Goal: Task Accomplishment & Management: Manage account settings

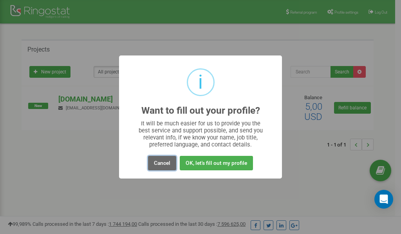
click at [162, 161] on button "Cancel" at bounding box center [162, 163] width 28 height 14
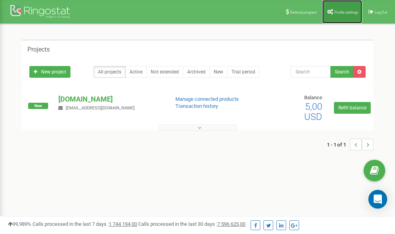
click at [344, 12] on span "Profile settings" at bounding box center [346, 12] width 24 height 4
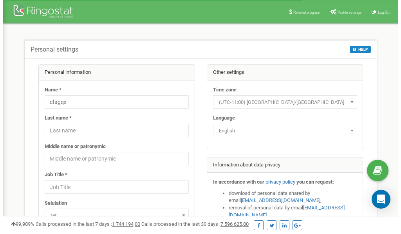
scroll to position [39, 0]
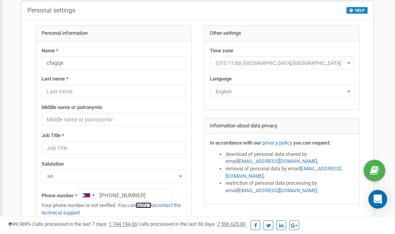
click at [148, 206] on link "verify it" at bounding box center [143, 206] width 16 height 6
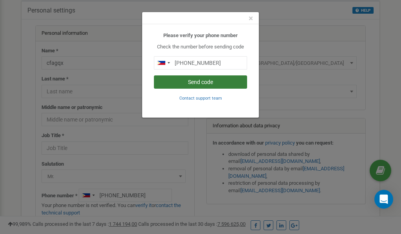
click at [194, 85] on button "Send code" at bounding box center [200, 82] width 93 height 13
